Goal: Information Seeking & Learning: Learn about a topic

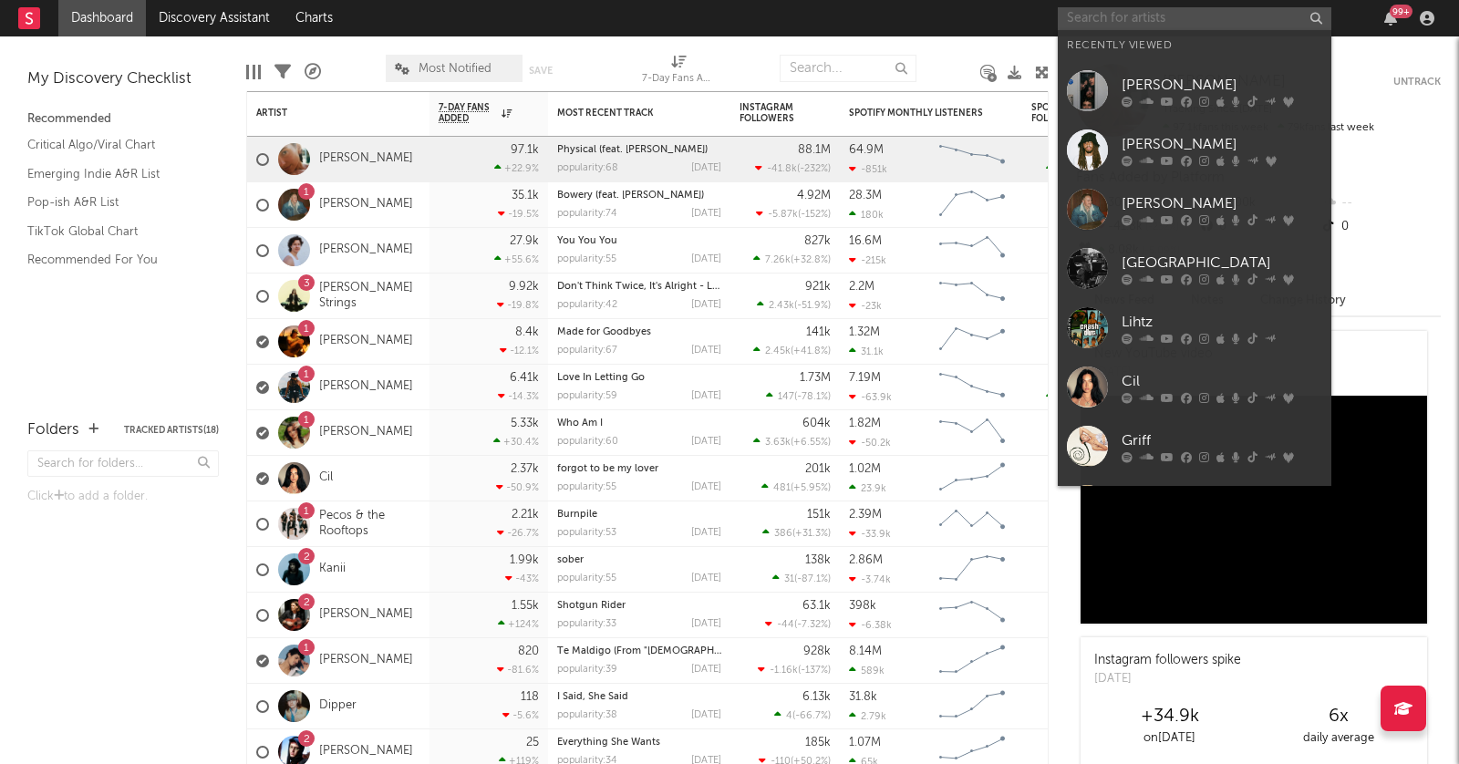
click at [1105, 22] on input "text" at bounding box center [1195, 18] width 274 height 23
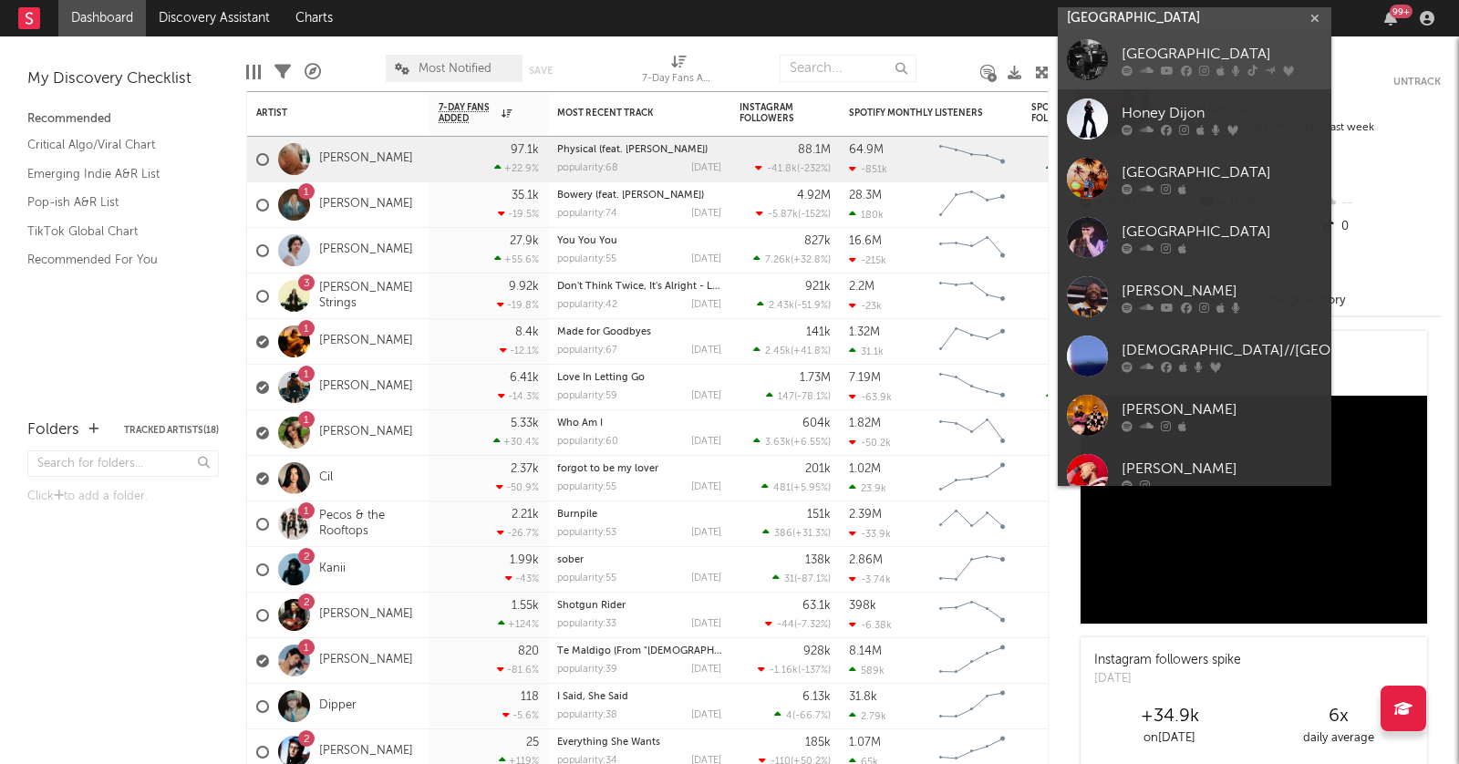
type input "[GEOGRAPHIC_DATA]"
click at [1143, 62] on div "[GEOGRAPHIC_DATA]" at bounding box center [1221, 55] width 201 height 22
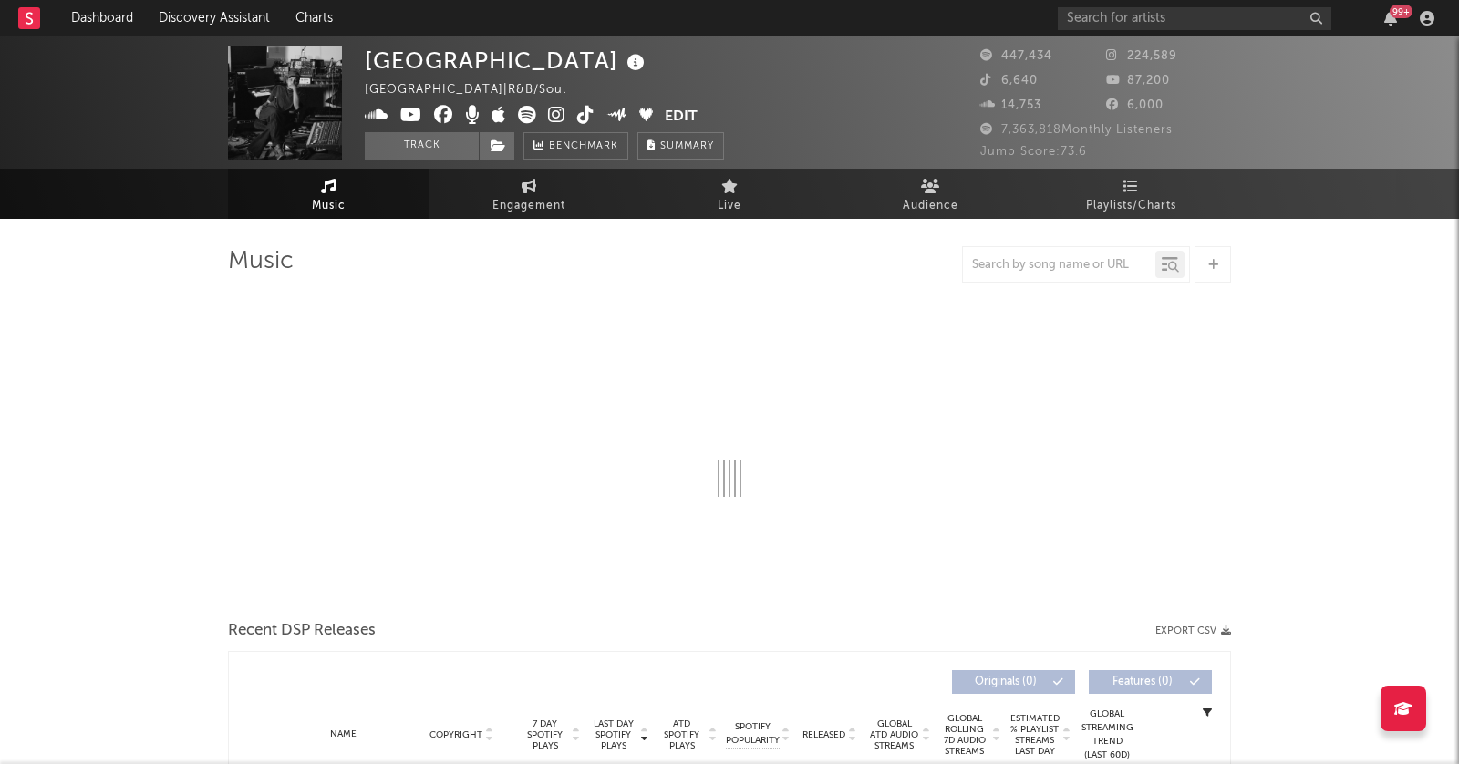
select select "6m"
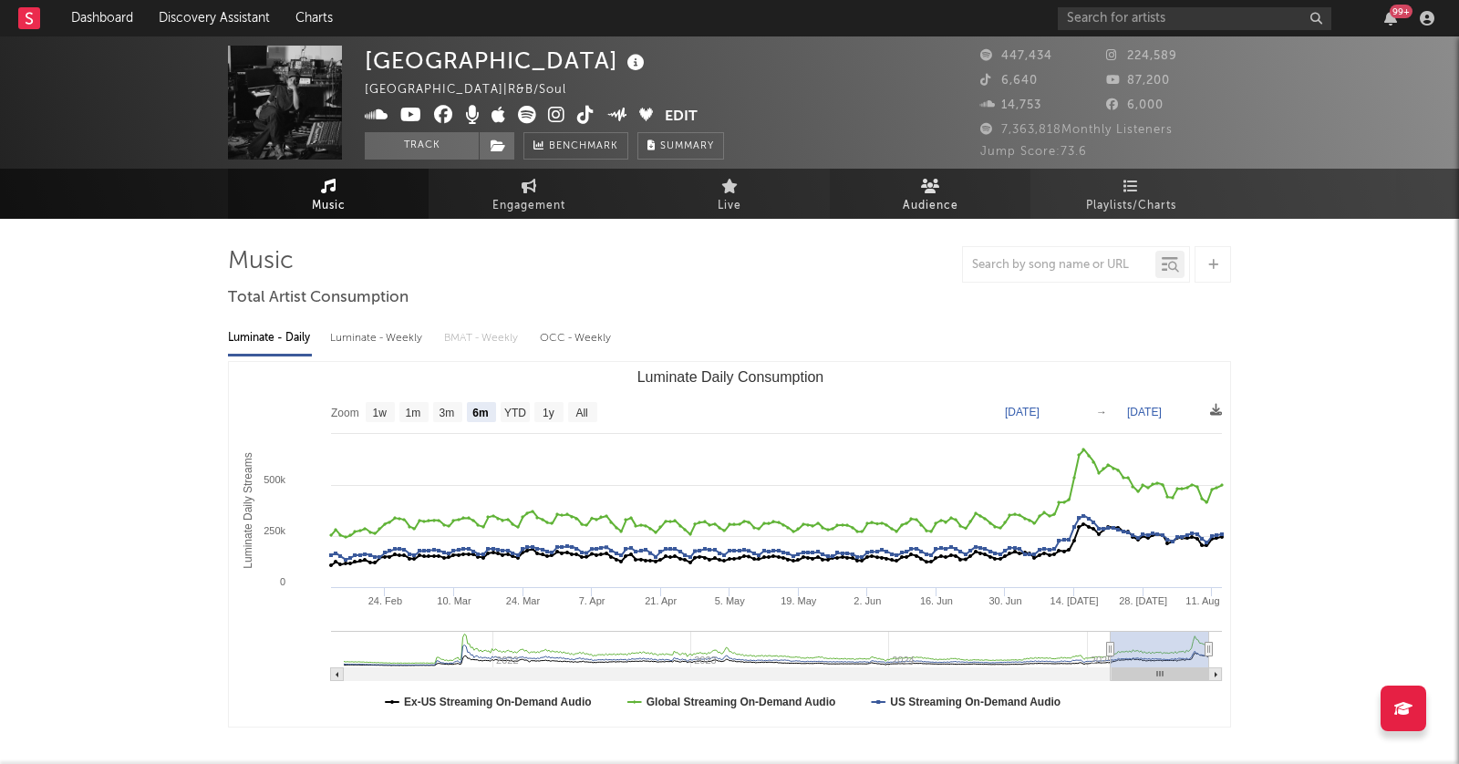
click at [930, 187] on icon at bounding box center [930, 186] width 19 height 15
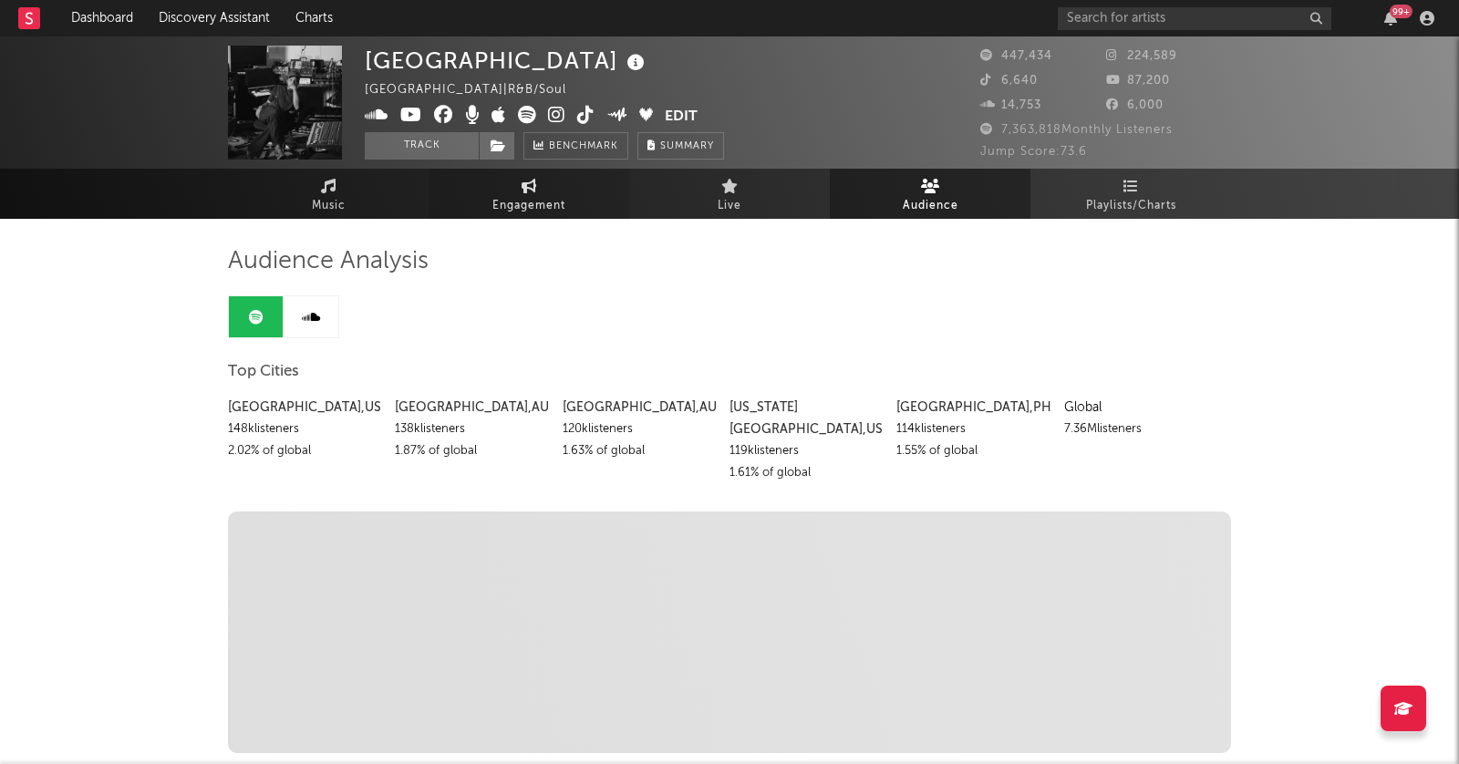
click at [551, 190] on link "Engagement" at bounding box center [529, 194] width 201 height 50
select select "1w"
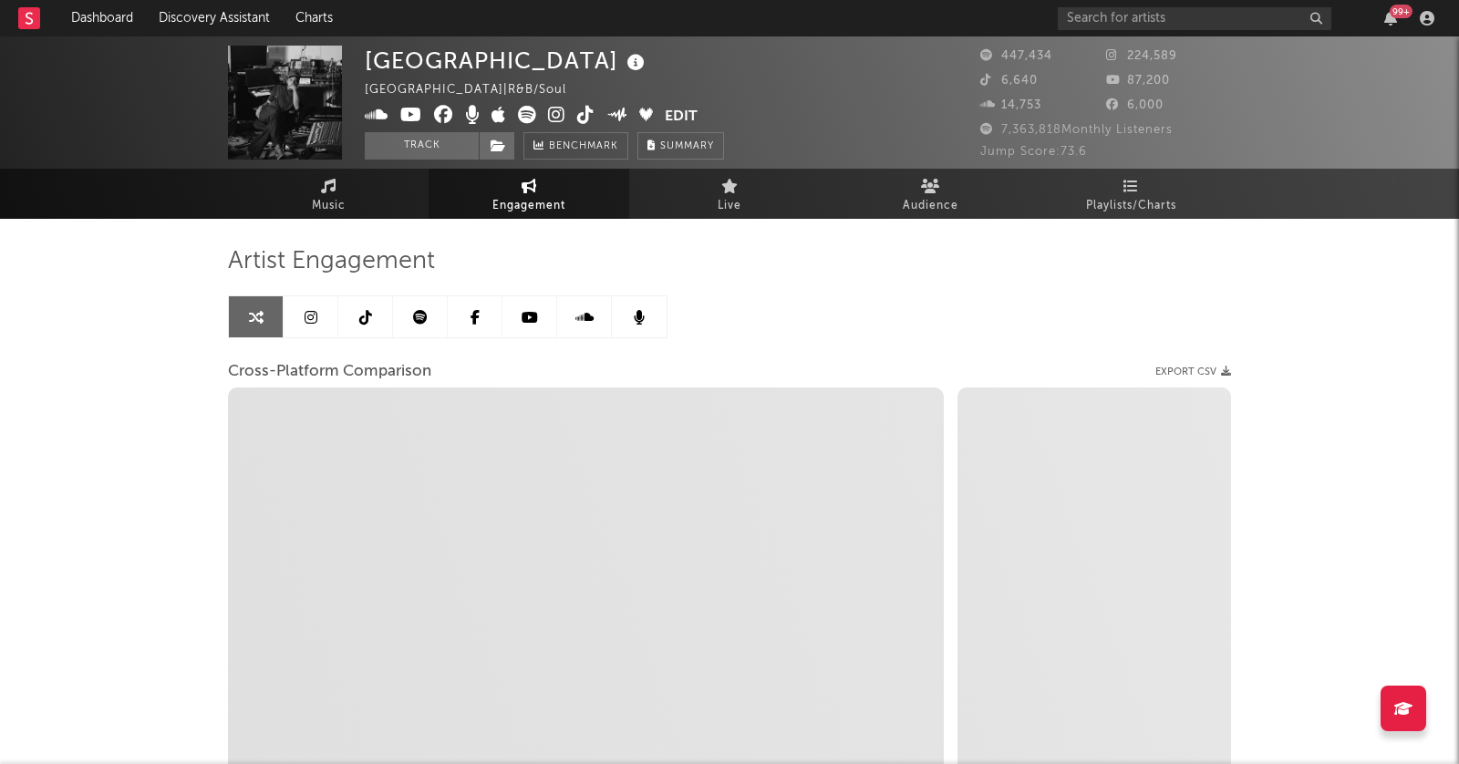
select select "1m"
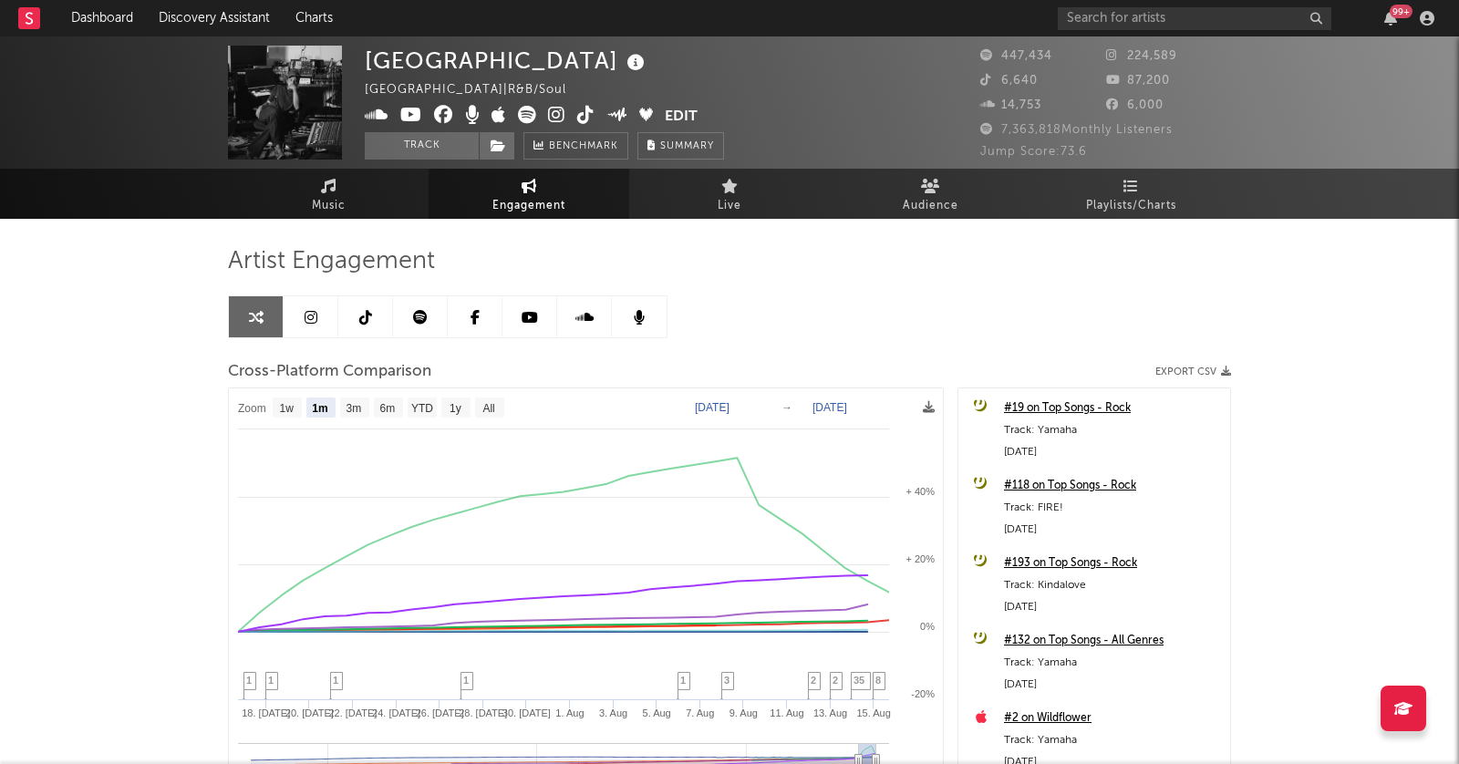
click at [308, 314] on icon at bounding box center [311, 317] width 13 height 15
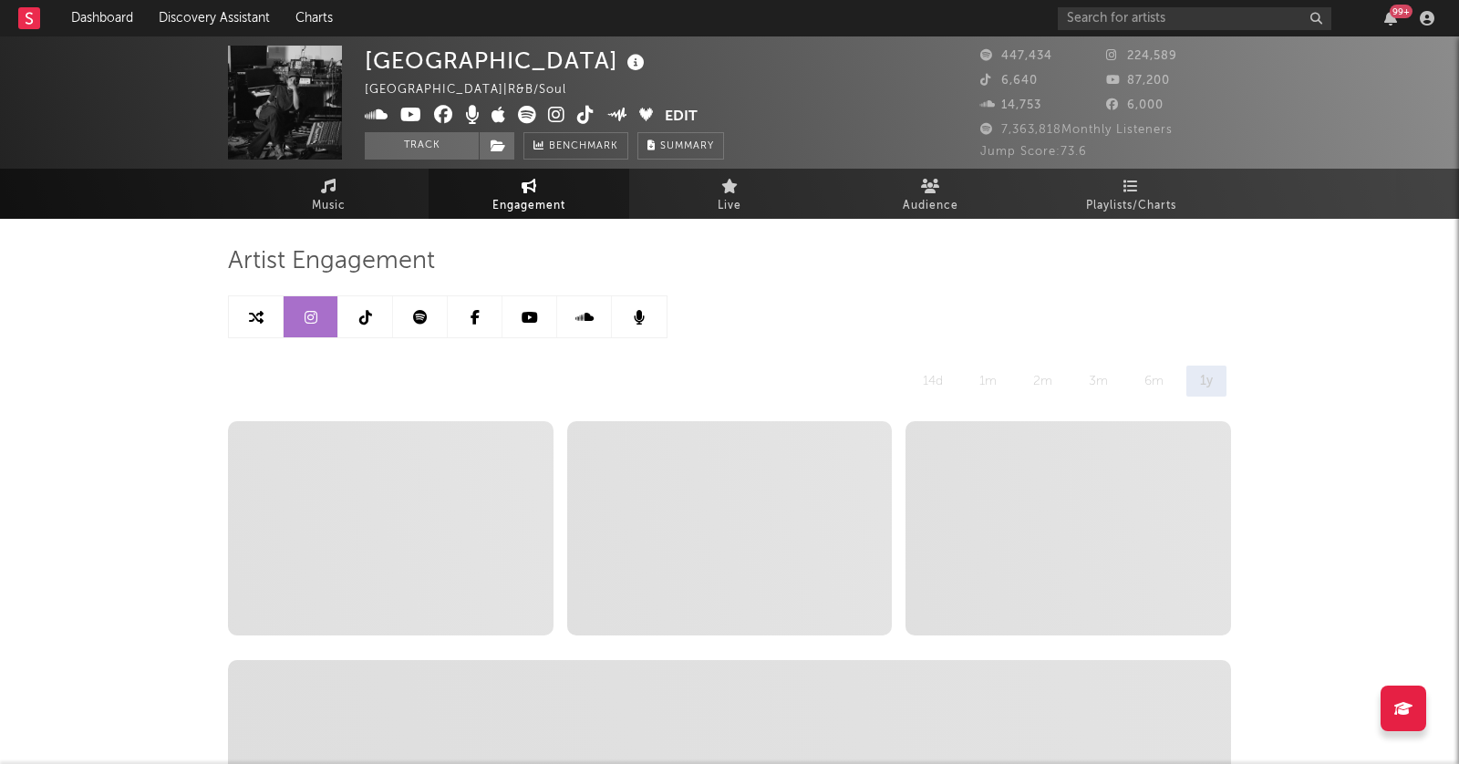
select select "6m"
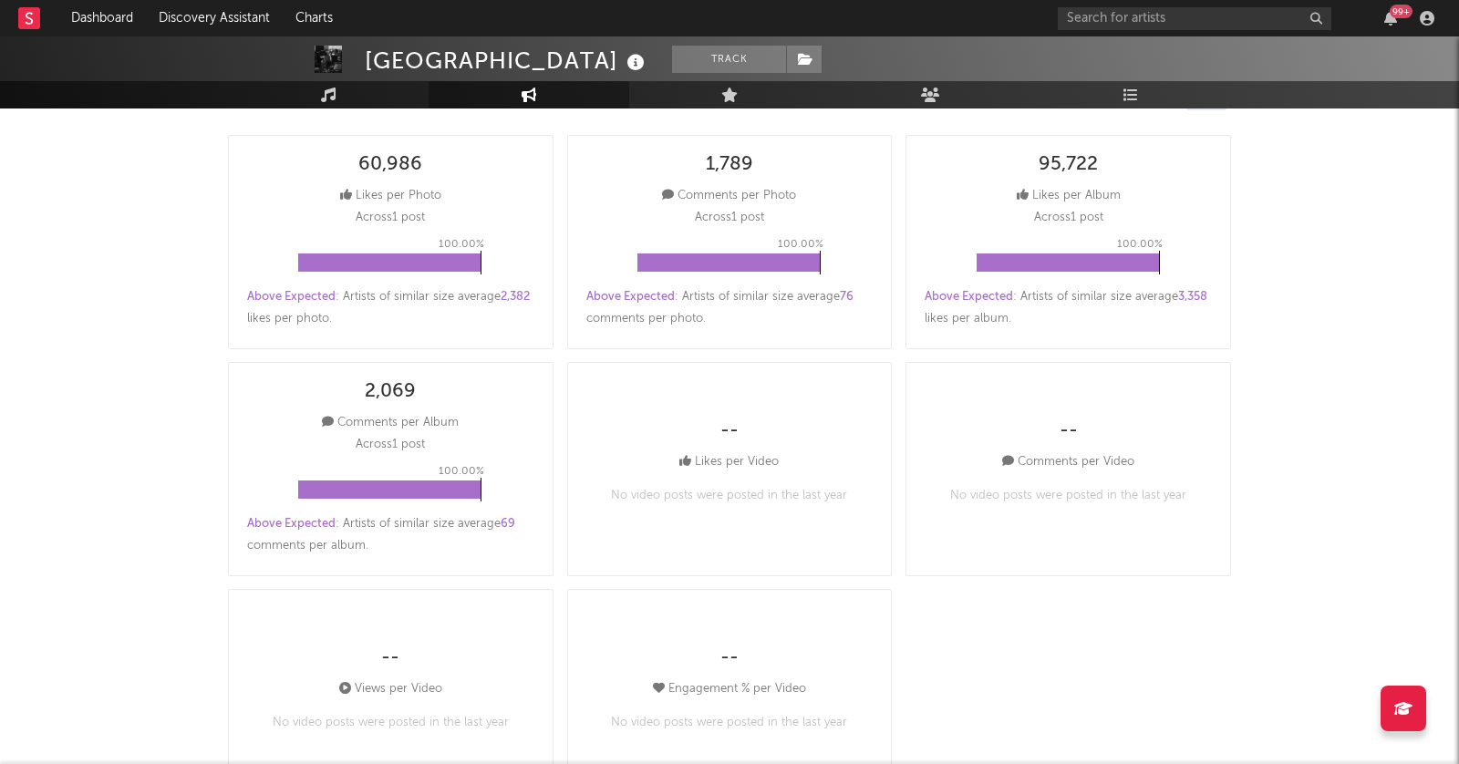
scroll to position [288, 0]
